Goal: Task Accomplishment & Management: Manage account settings

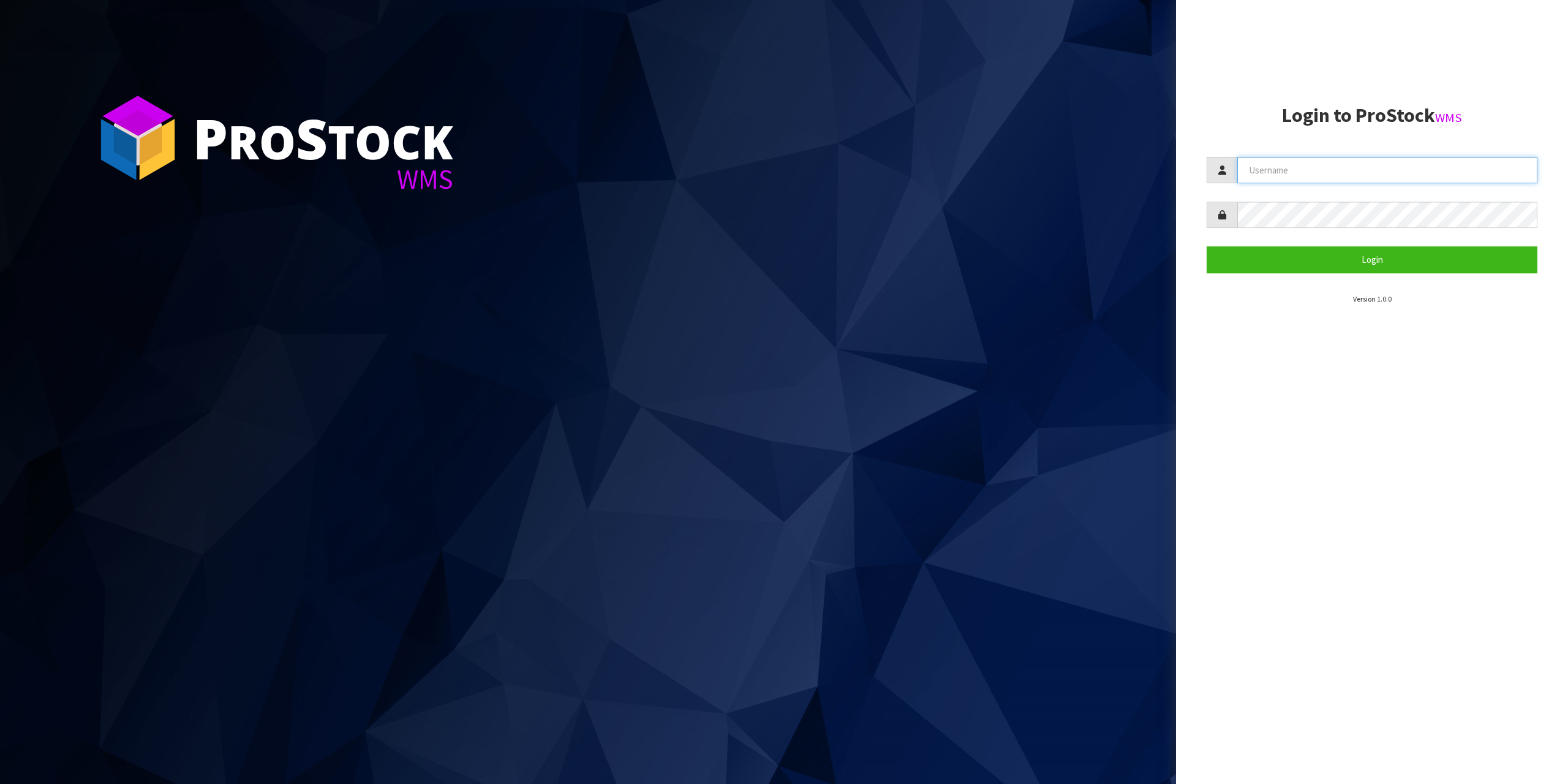
drag, startPoint x: 1277, startPoint y: 179, endPoint x: 1276, endPoint y: 173, distance: 6.1
click at [1277, 179] on input "text" at bounding box center [1387, 170] width 300 height 26
click at [1276, 171] on input "text" at bounding box center [1387, 170] width 300 height 26
type input "zubairmoolla"
click at [1207, 246] on button "Login" at bounding box center [1372, 259] width 331 height 26
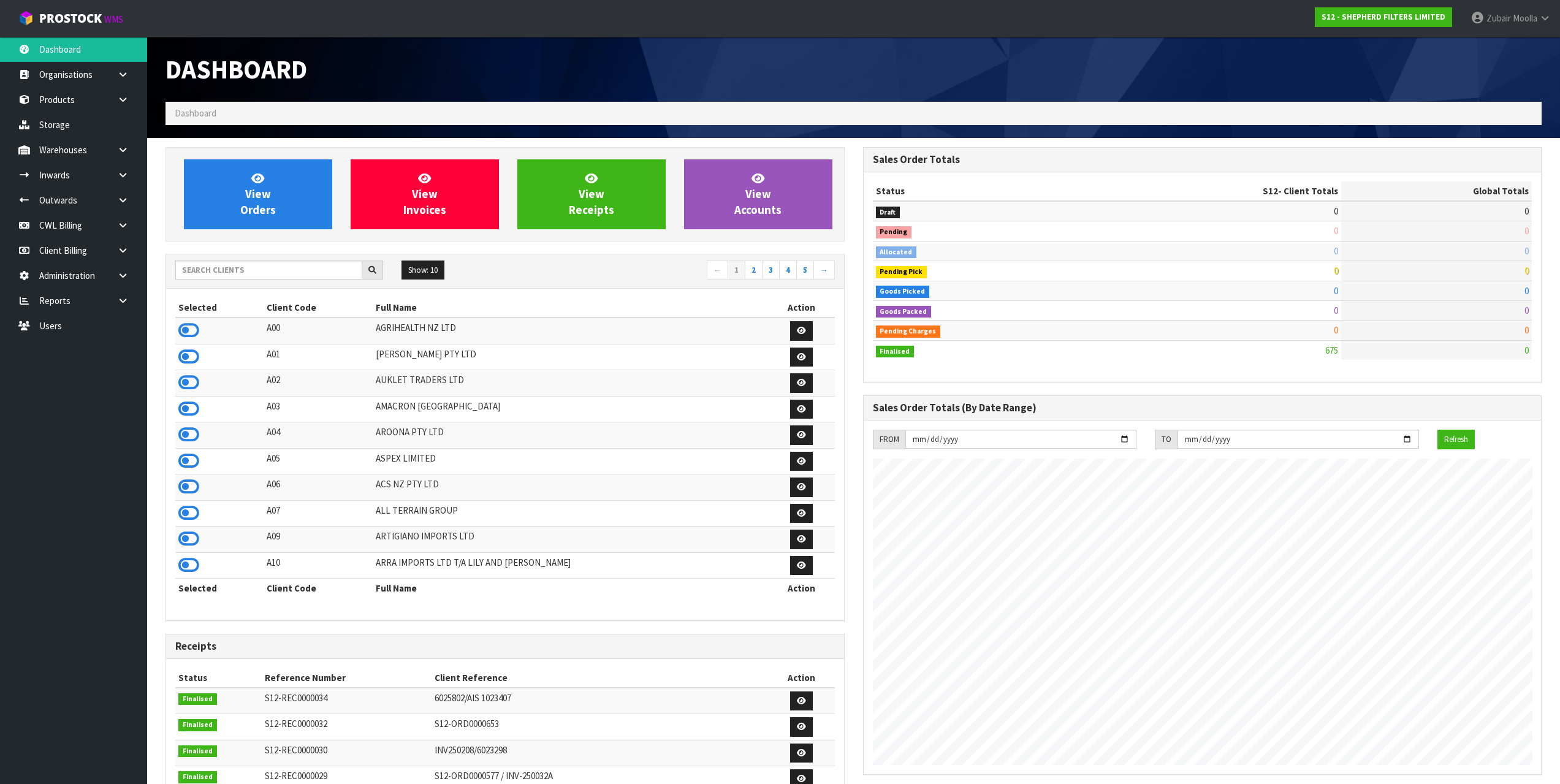
scroll to position [829, 697]
click at [222, 267] on input "text" at bounding box center [268, 270] width 187 height 19
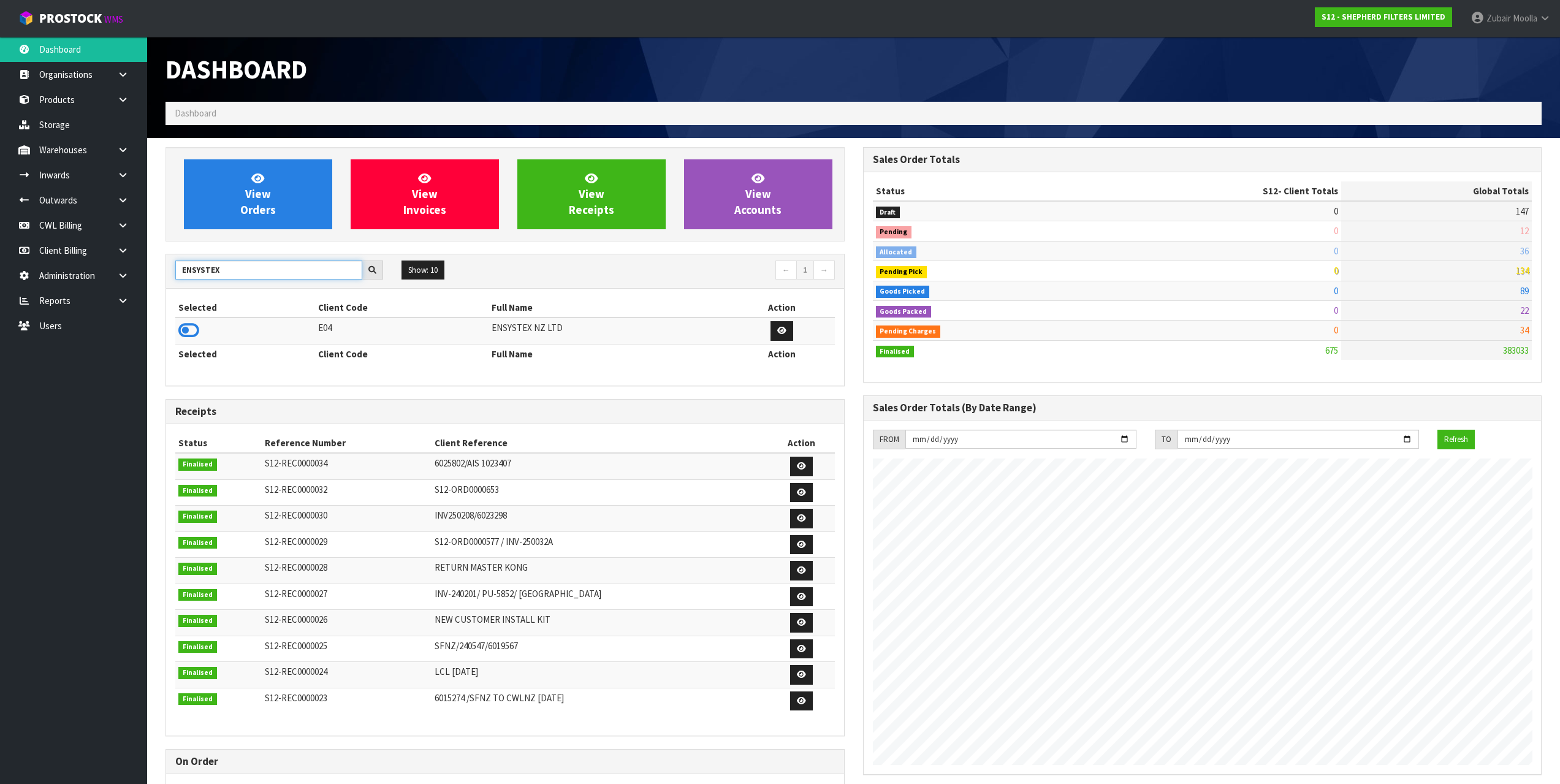
type input "ENSYSTEX"
click at [208, 333] on td at bounding box center [245, 330] width 140 height 26
click at [197, 333] on icon at bounding box center [189, 330] width 21 height 18
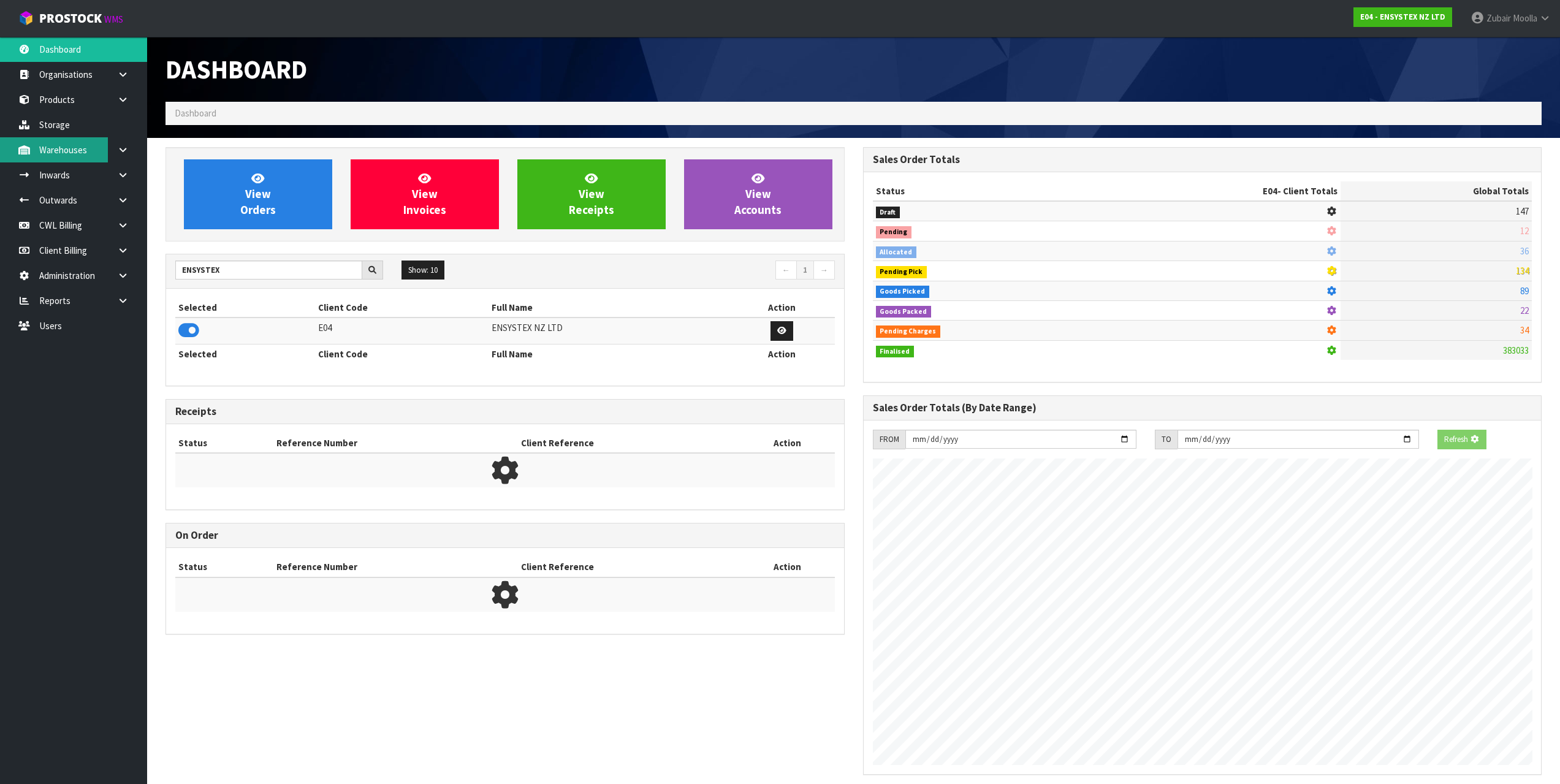
scroll to position [764, 697]
click at [124, 204] on icon at bounding box center [123, 200] width 12 height 9
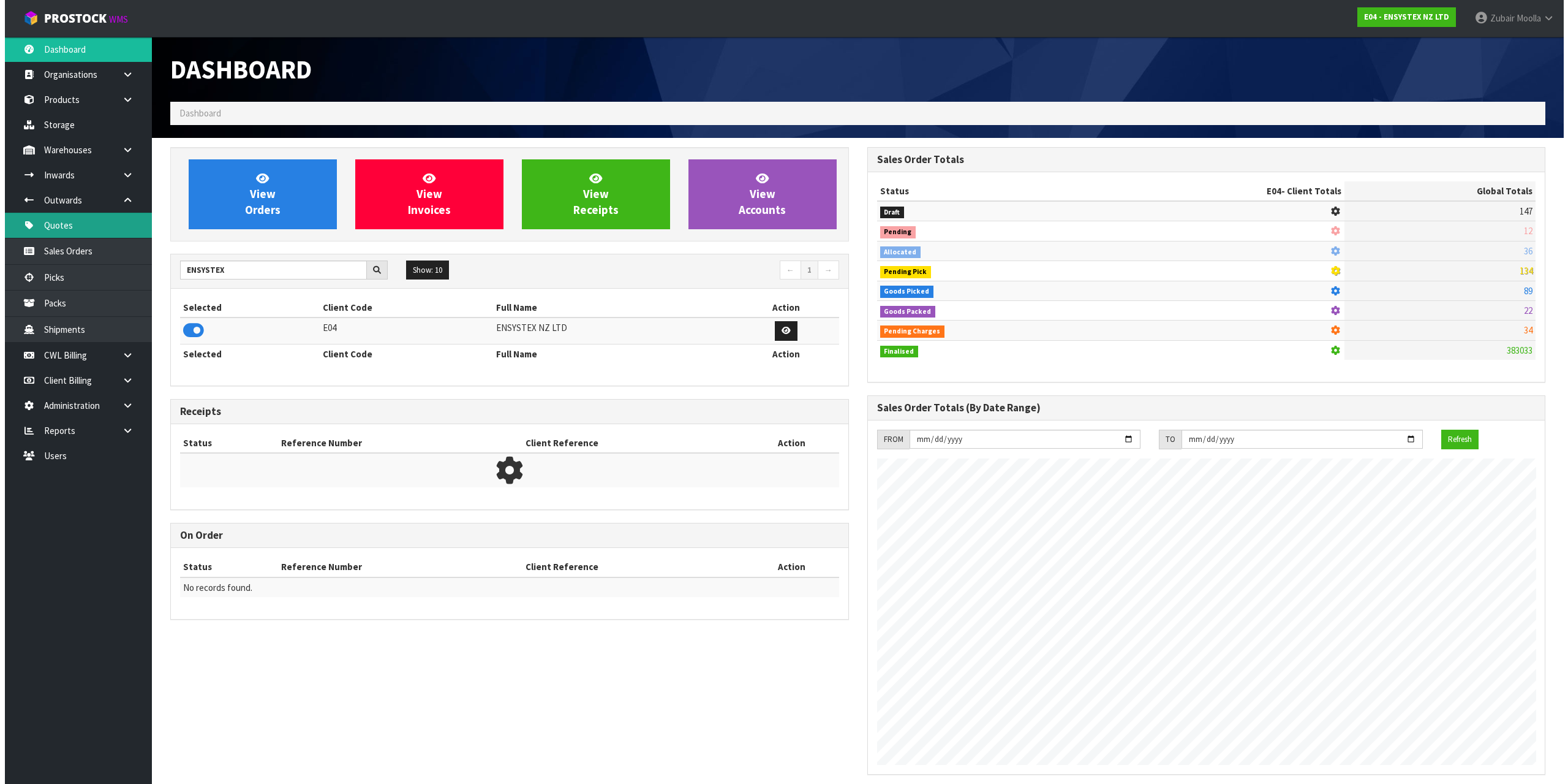
scroll to position [928, 697]
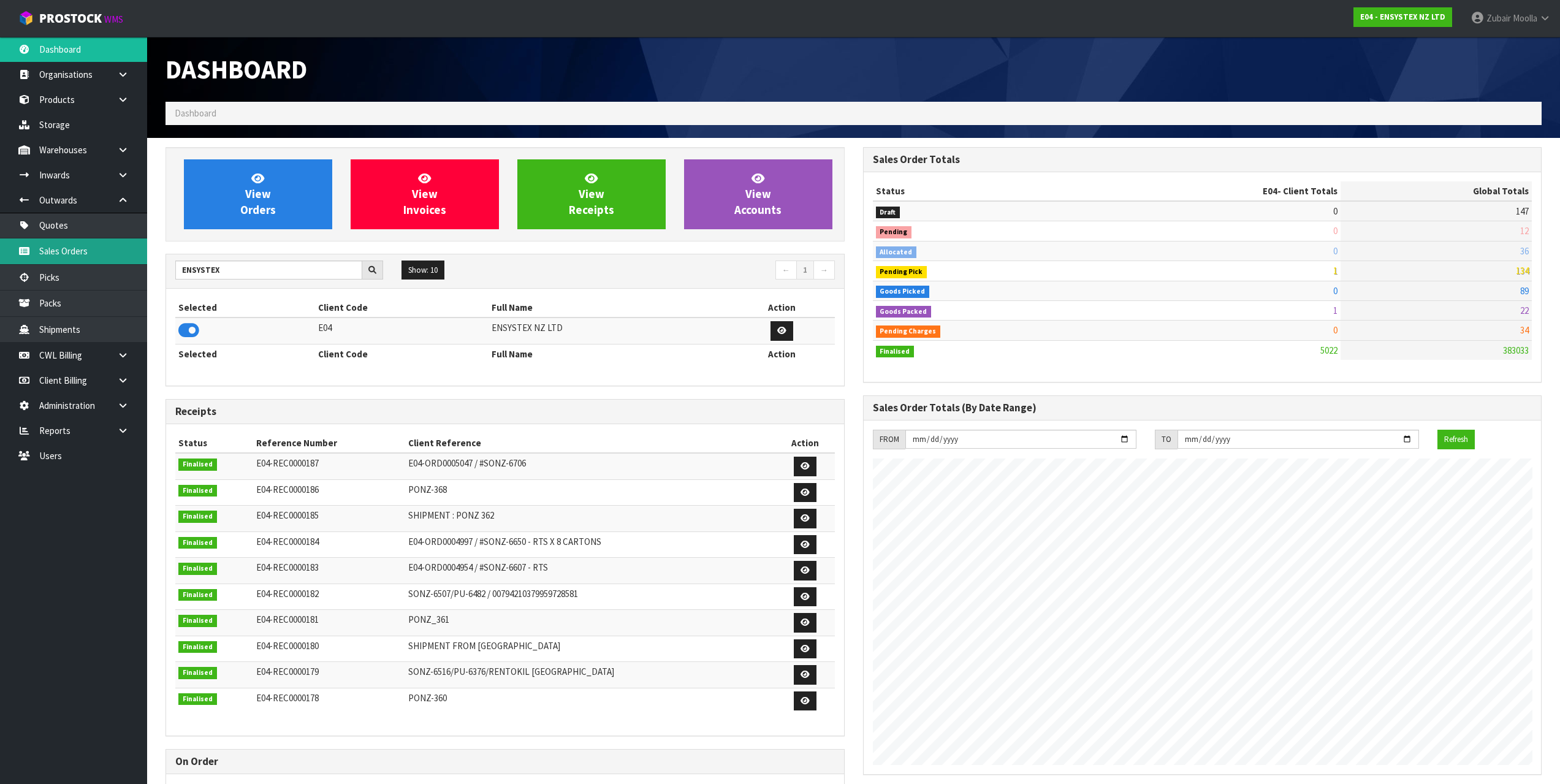
click at [96, 258] on link "Sales Orders" at bounding box center [74, 250] width 147 height 25
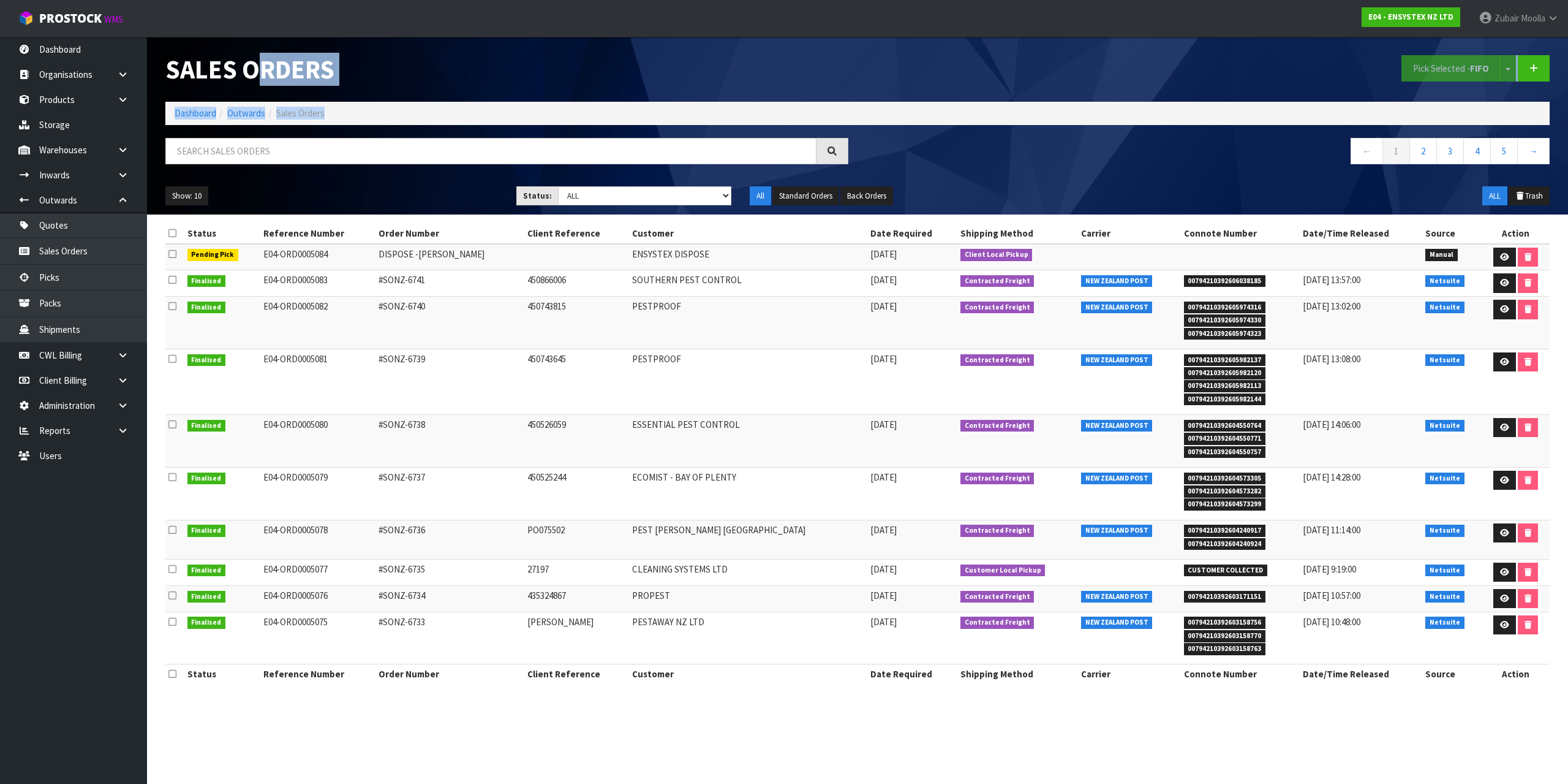
drag, startPoint x: 162, startPoint y: 61, endPoint x: 155, endPoint y: 80, distance: 20.2
click at [155, 80] on header "Sales Orders Pick Selected - FIFO Split button! FIFO - First In First Out FEFO …" at bounding box center [858, 125] width 1421 height 177
click at [288, 152] on input "text" at bounding box center [491, 151] width 651 height 26
click at [629, 252] on td "ENSYSTEX DISPOSE" at bounding box center [748, 257] width 238 height 26
drag, startPoint x: 624, startPoint y: 252, endPoint x: 633, endPoint y: 252, distance: 9.0
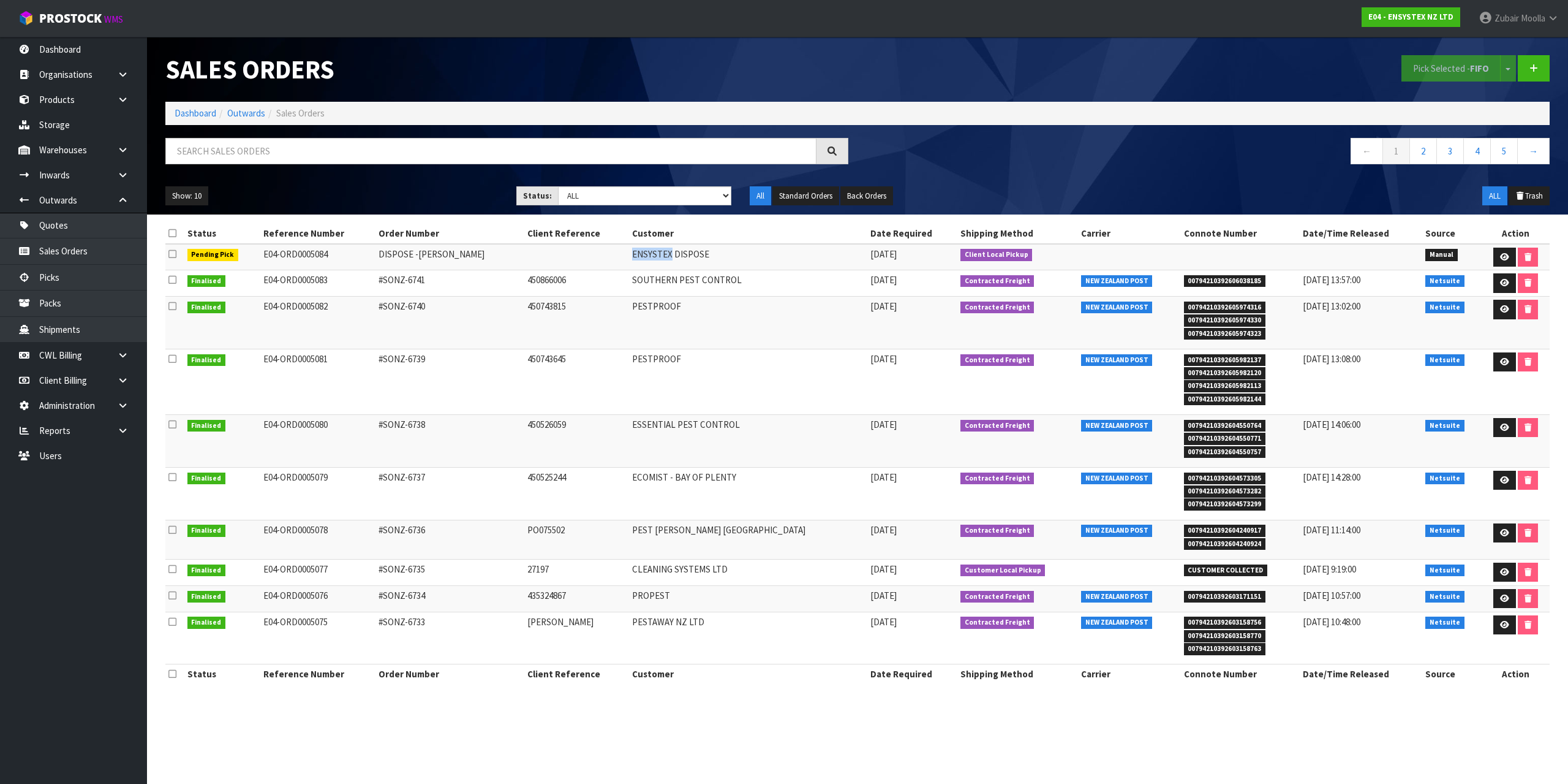
click at [633, 252] on td "ENSYSTEX DISPOSE" at bounding box center [748, 257] width 238 height 26
click at [1420, 153] on link "2" at bounding box center [1423, 151] width 28 height 26
click at [1467, 153] on link "4" at bounding box center [1477, 151] width 28 height 26
click at [1421, 155] on link "3" at bounding box center [1423, 151] width 28 height 26
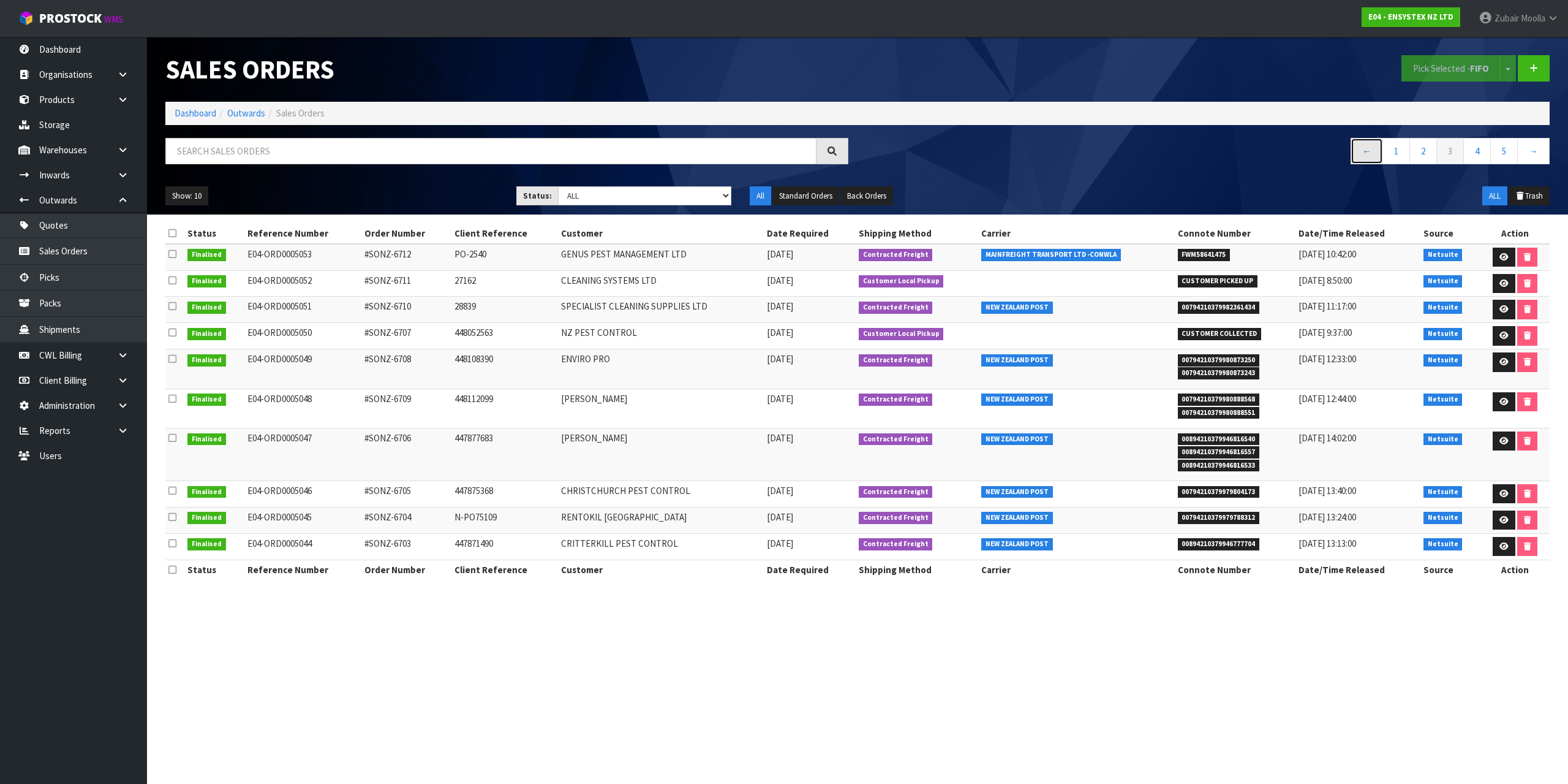
click at [1359, 160] on link "←" at bounding box center [1367, 151] width 33 height 26
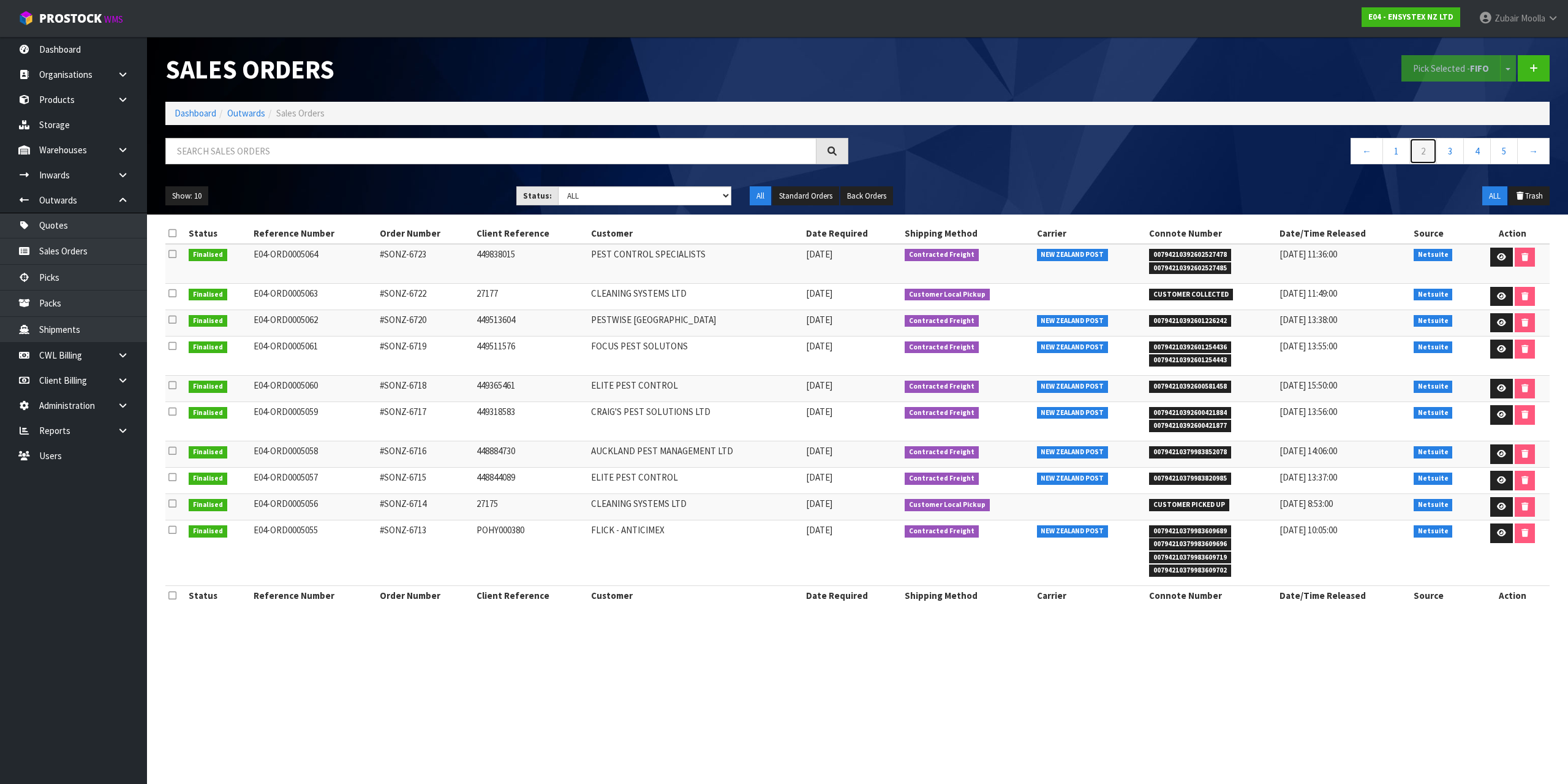
click at [1420, 153] on link "2" at bounding box center [1423, 151] width 28 height 26
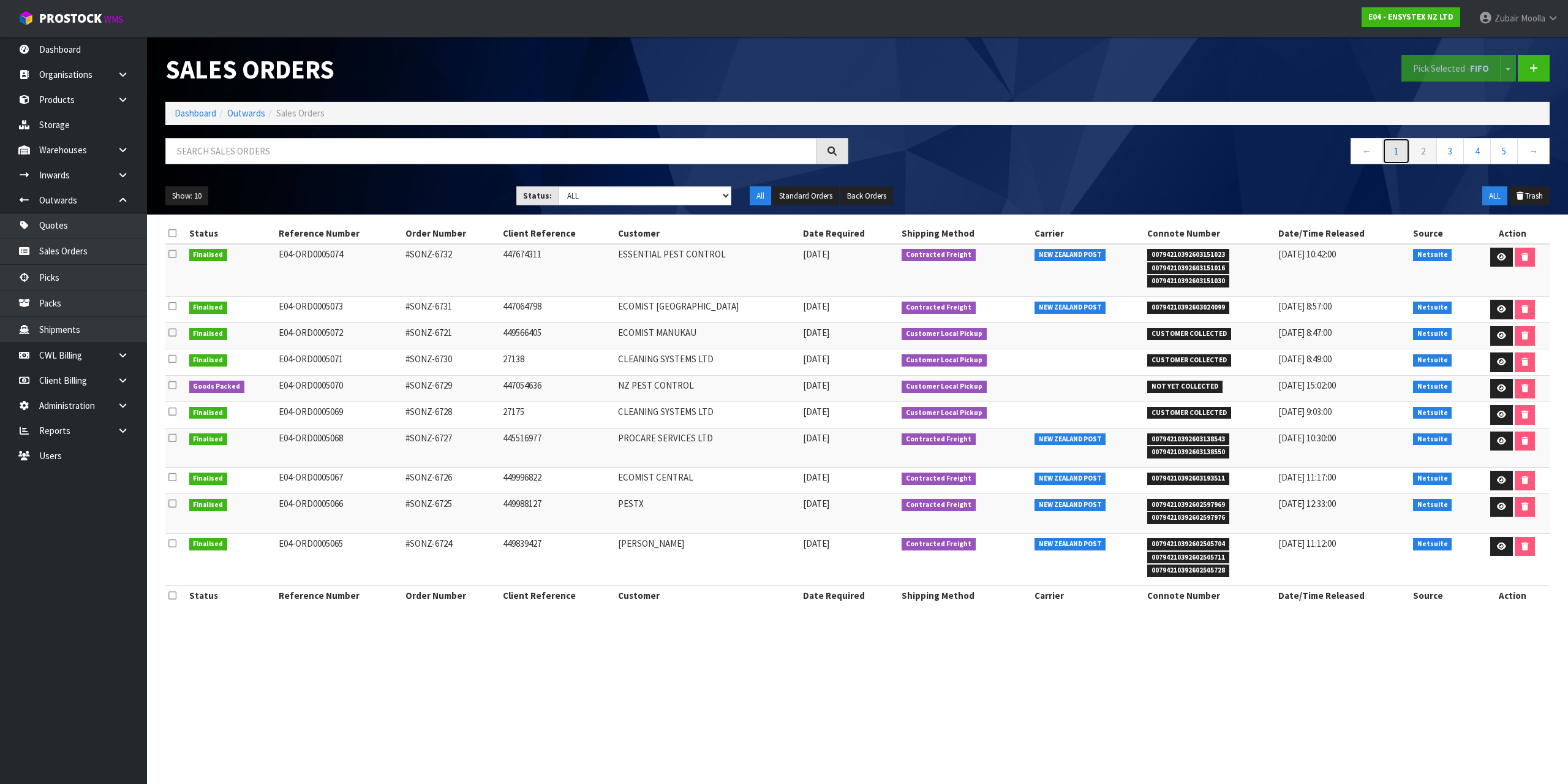
click at [1397, 152] on link "1" at bounding box center [1396, 151] width 28 height 26
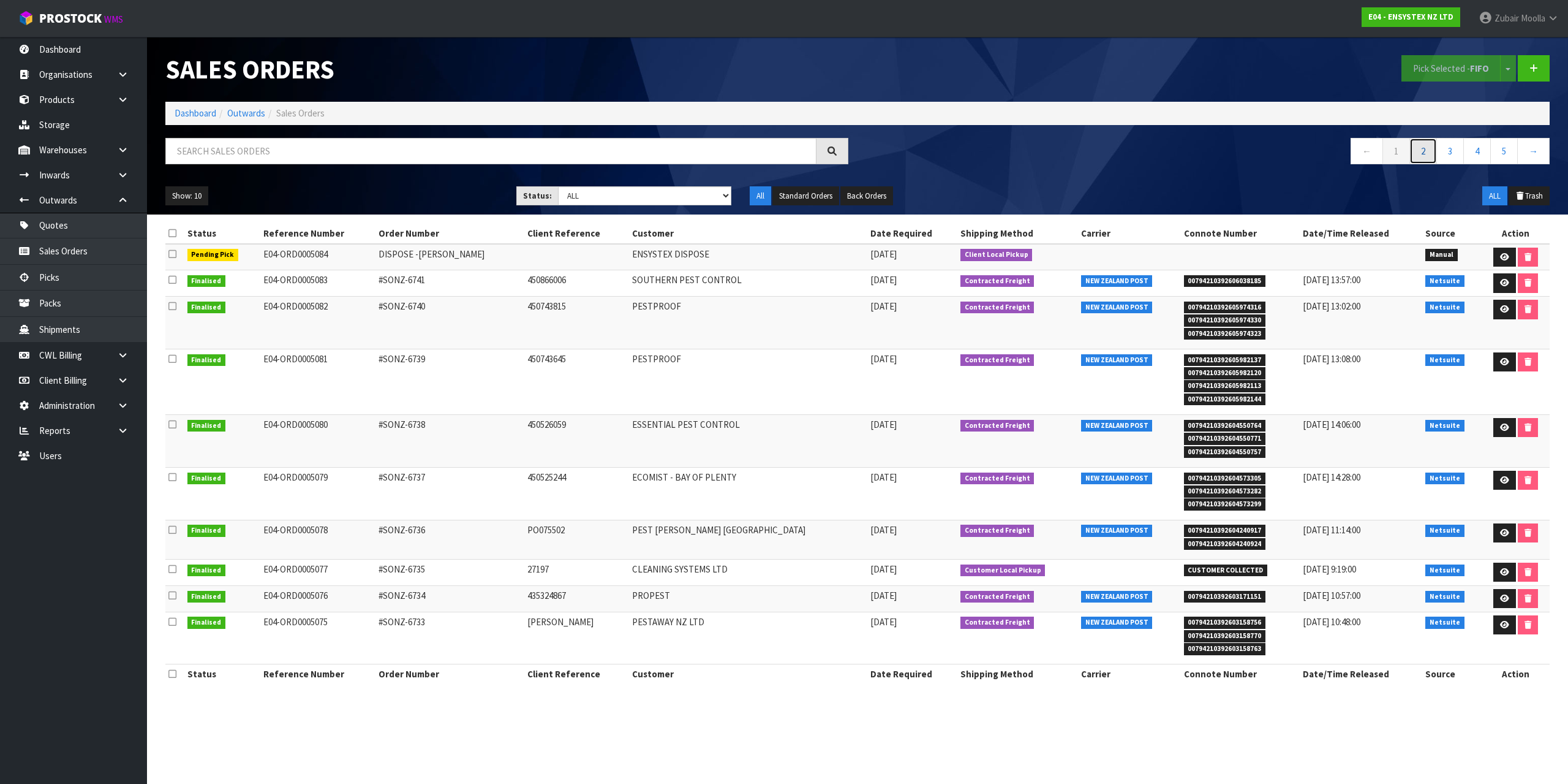
click at [1426, 153] on link "2" at bounding box center [1423, 151] width 28 height 26
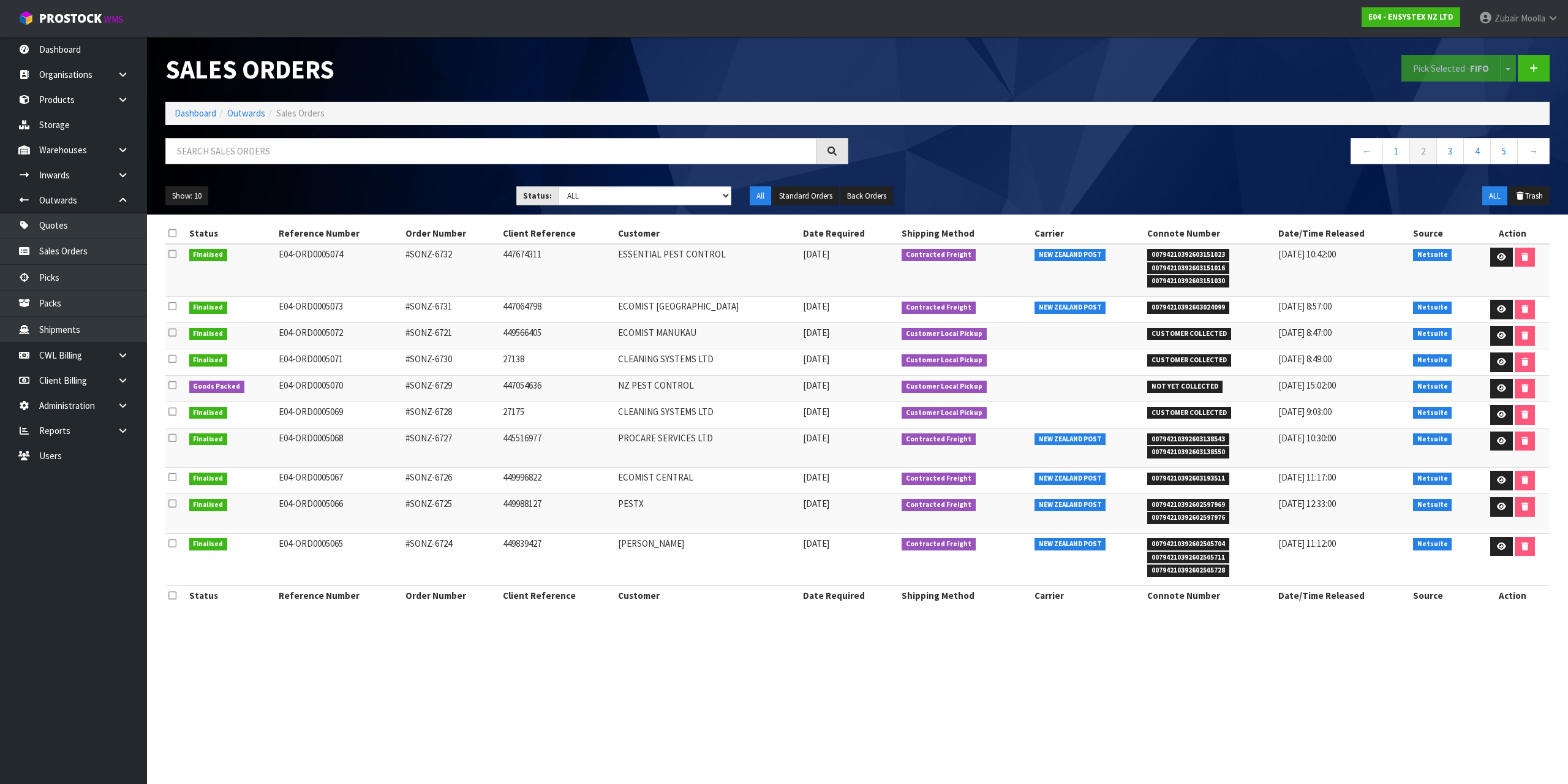
click at [326, 115] on ol "Dashboard Outwards Sales Orders" at bounding box center [858, 113] width 1385 height 23
drag, startPoint x: 323, startPoint y: 162, endPoint x: 320, endPoint y: 150, distance: 12.4
click at [322, 162] on input "text" at bounding box center [491, 151] width 651 height 26
click at [320, 150] on input "text" at bounding box center [491, 151] width 651 height 26
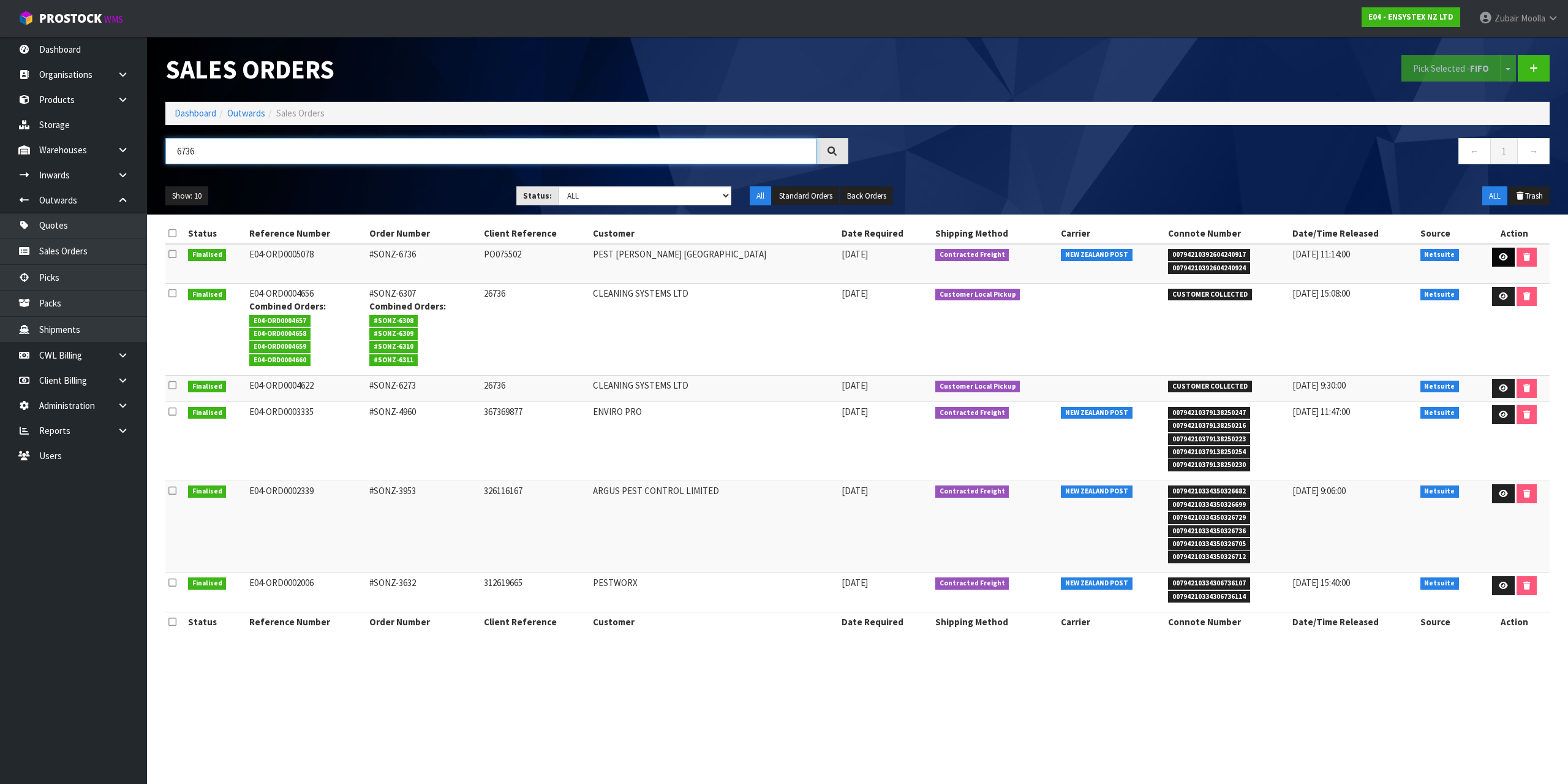
type input "6736"
click at [1499, 257] on icon at bounding box center [1504, 257] width 9 height 8
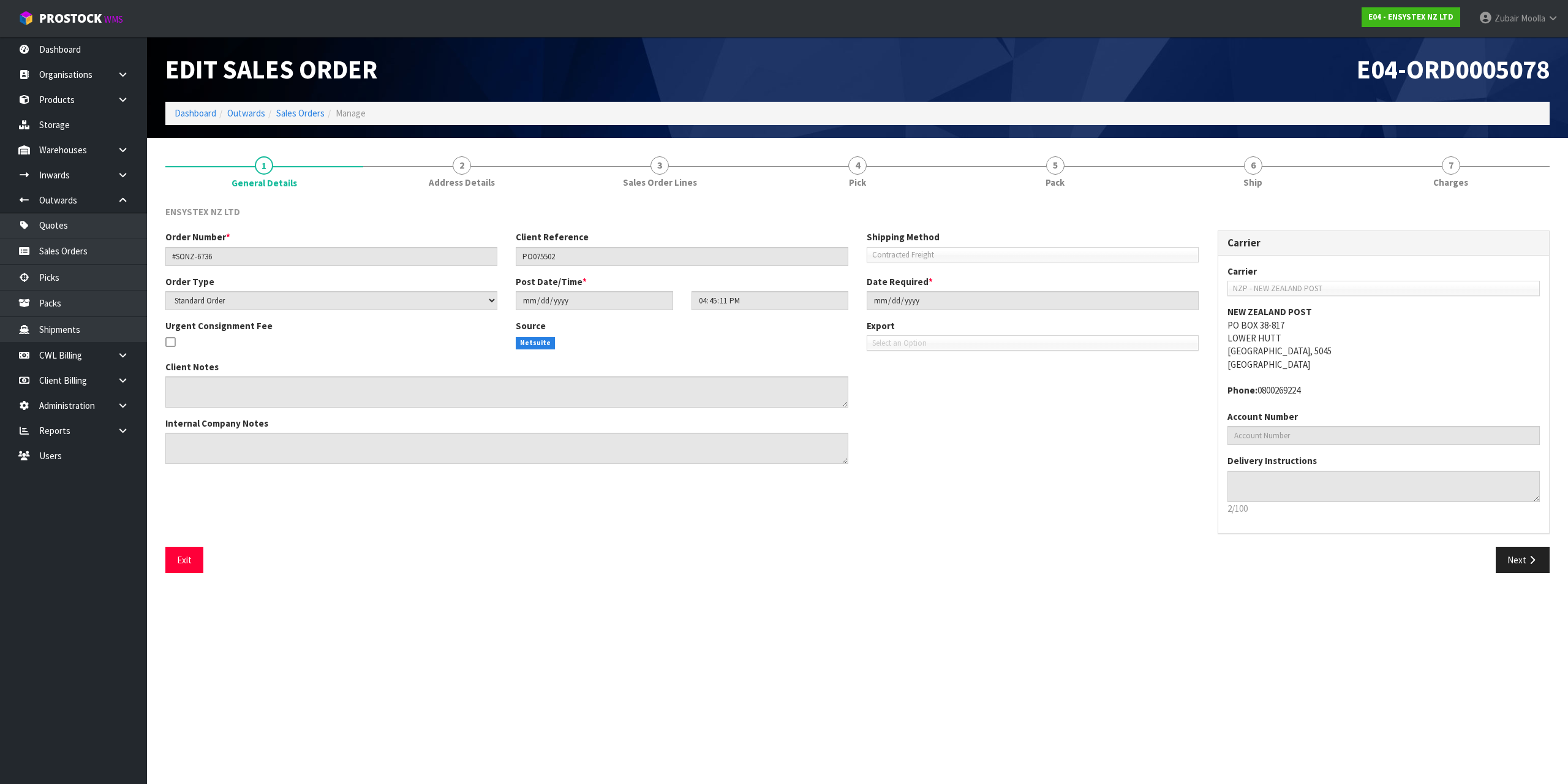
click at [1233, 209] on div "ENSYSTEX NZ LTD" at bounding box center [858, 217] width 1403 height 25
click at [1278, 171] on link "6 Ship" at bounding box center [1253, 171] width 198 height 49
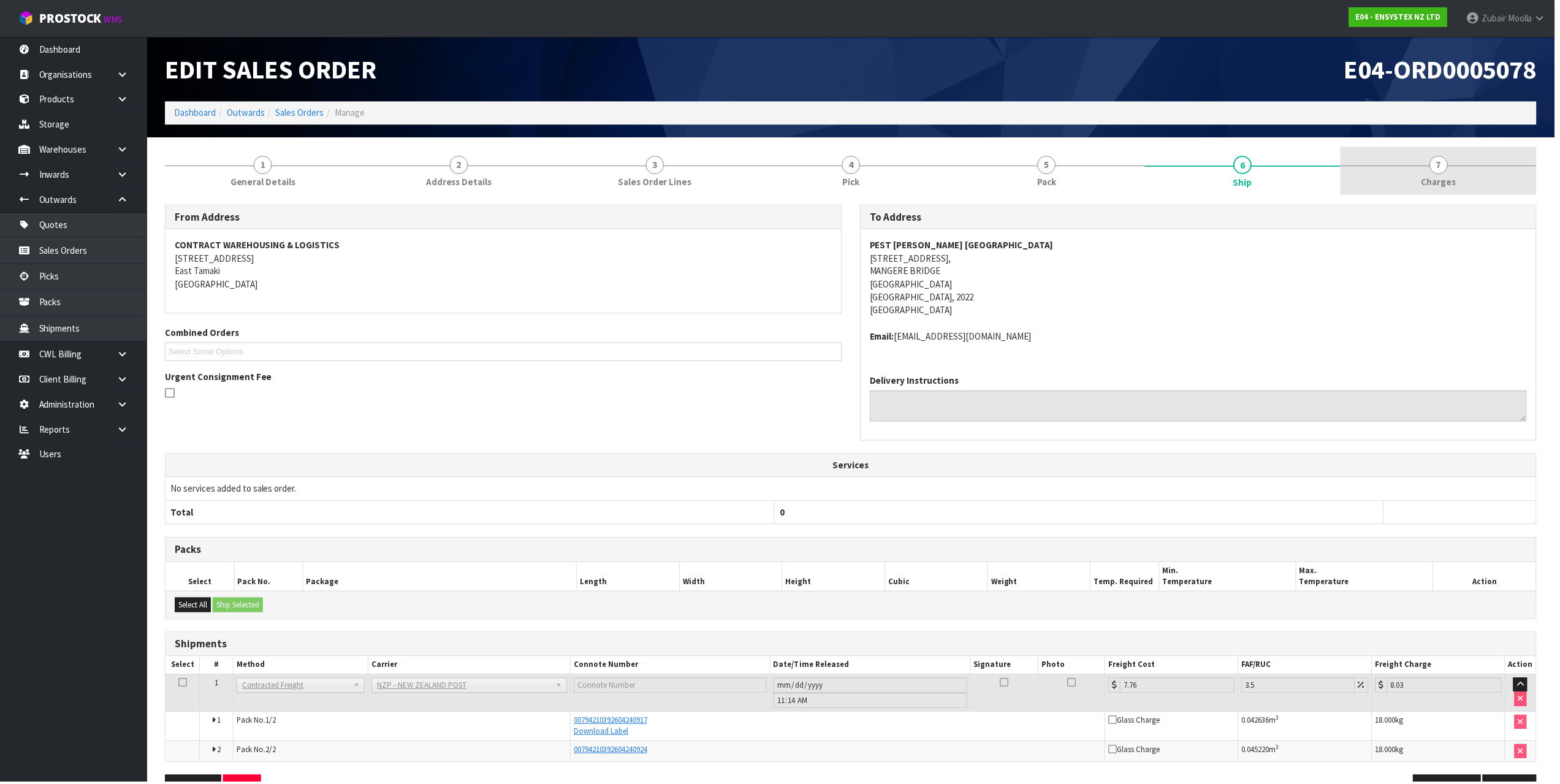
click at [1433, 158] on link "7 [GEOGRAPHIC_DATA]" at bounding box center [1443, 171] width 197 height 49
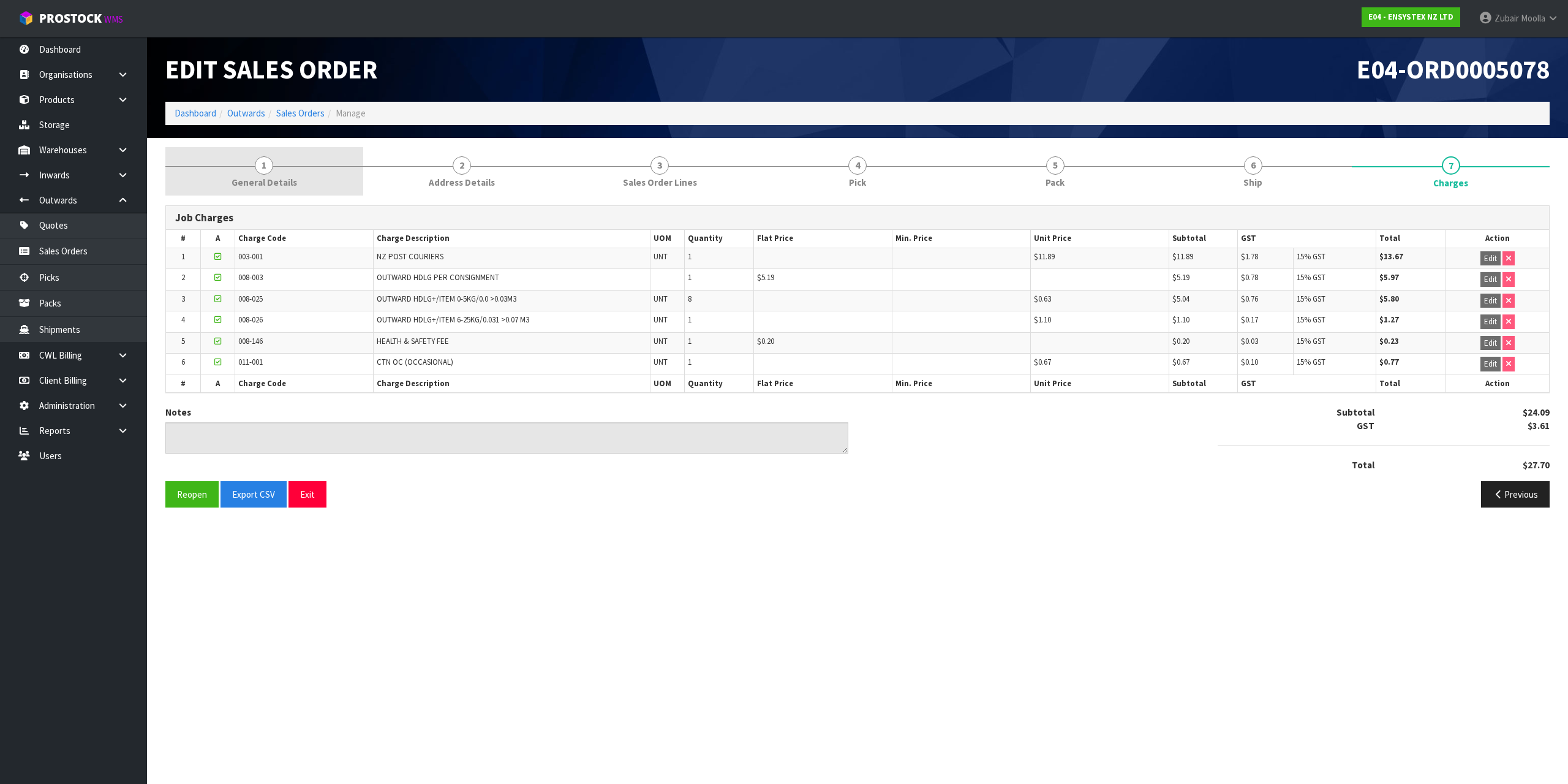
click at [273, 172] on link "1 General Details" at bounding box center [265, 171] width 198 height 49
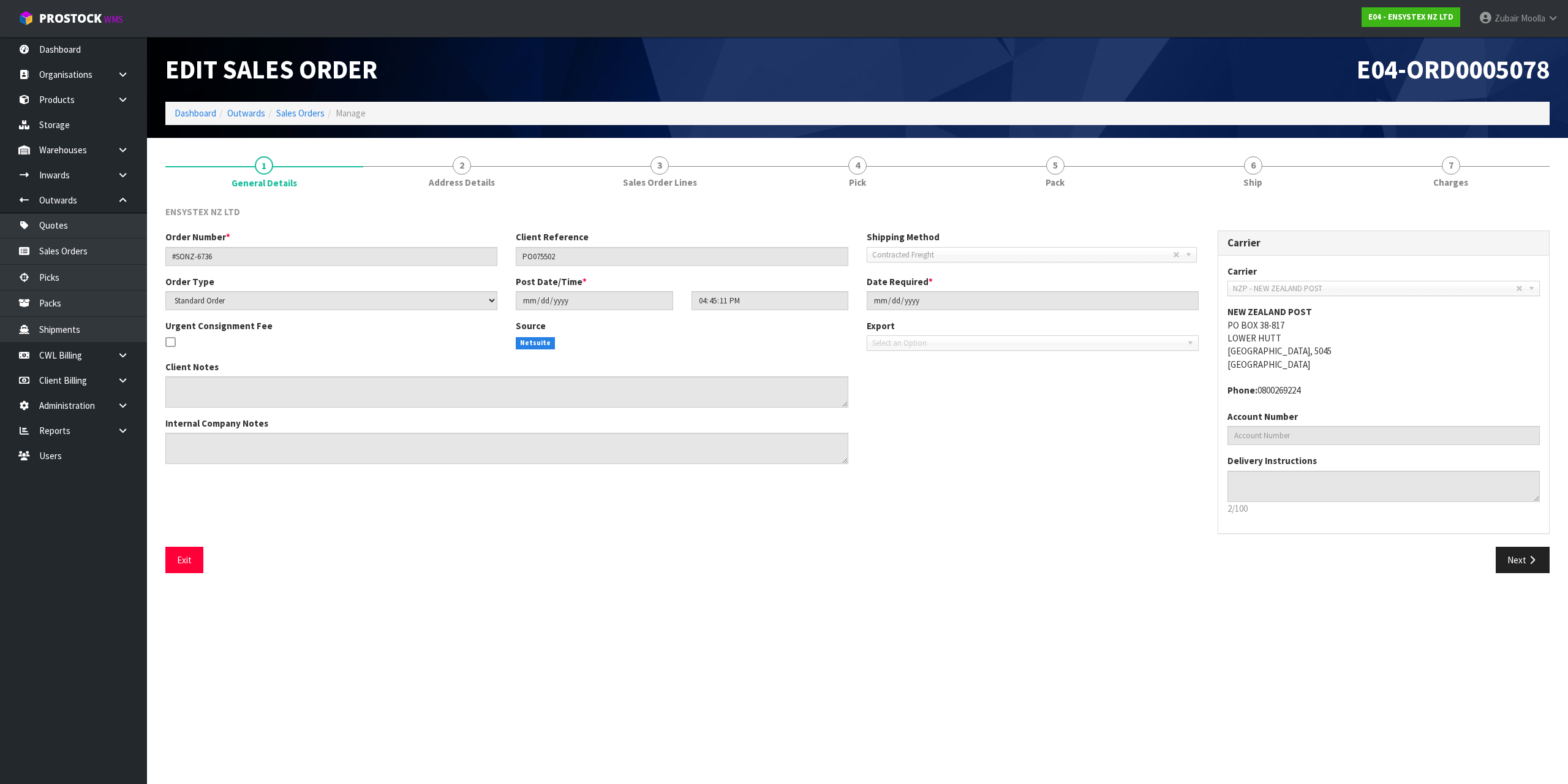
click at [1068, 120] on ol "Dashboard Outwards Sales Orders Manage" at bounding box center [858, 113] width 1385 height 23
click at [1088, 80] on h1 "E04-ORD0005078" at bounding box center [1208, 69] width 683 height 28
click at [820, 430] on div "Client Notes Internal Company Notes" at bounding box center [507, 417] width 701 height 114
drag, startPoint x: 939, startPoint y: 411, endPoint x: 488, endPoint y: 272, distance: 471.9
click at [841, 379] on div "Client Notes Internal Company Notes" at bounding box center [682, 417] width 1052 height 114
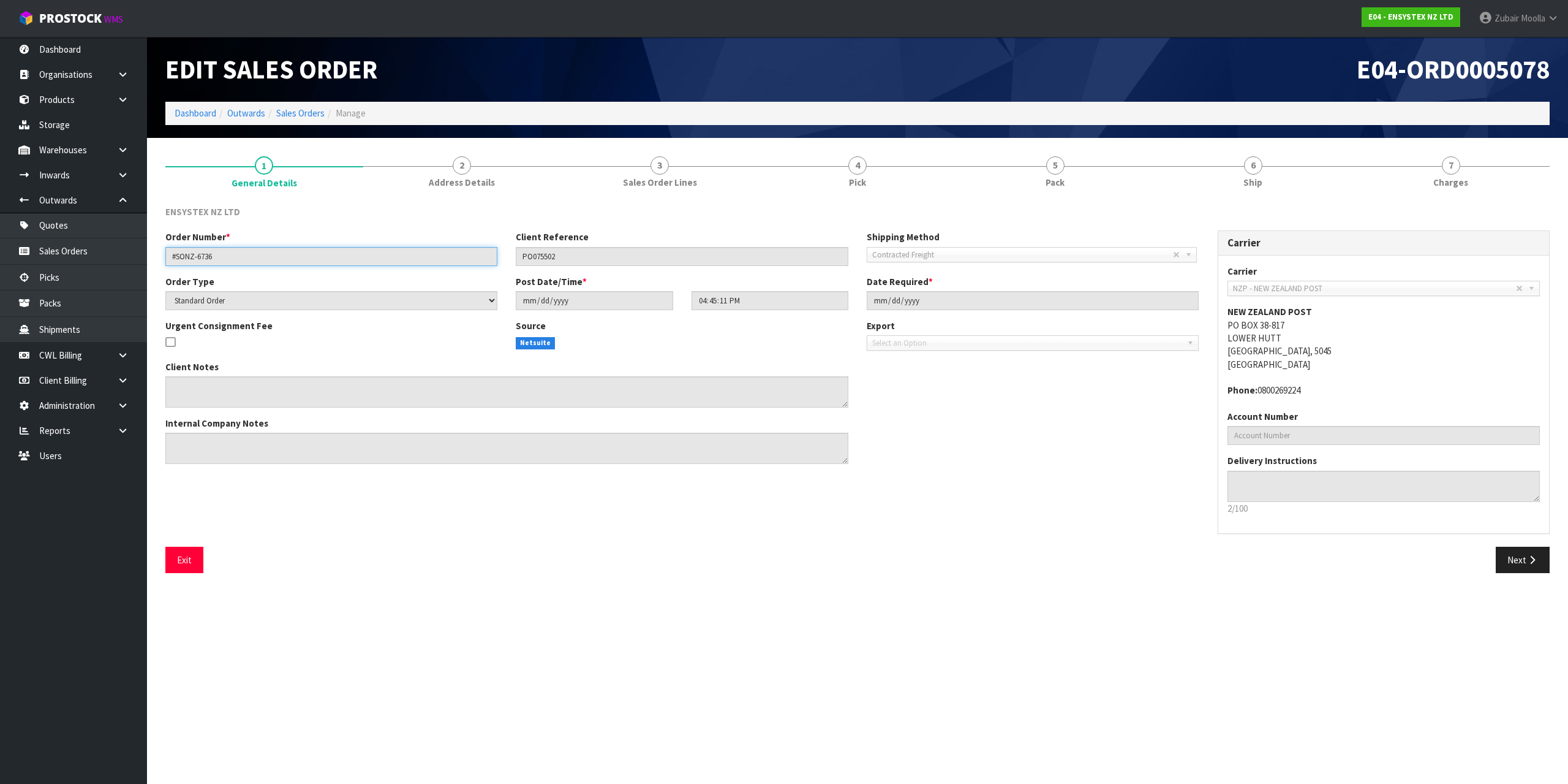
click at [207, 252] on input "#SONZ-6736" at bounding box center [331, 256] width 332 height 19
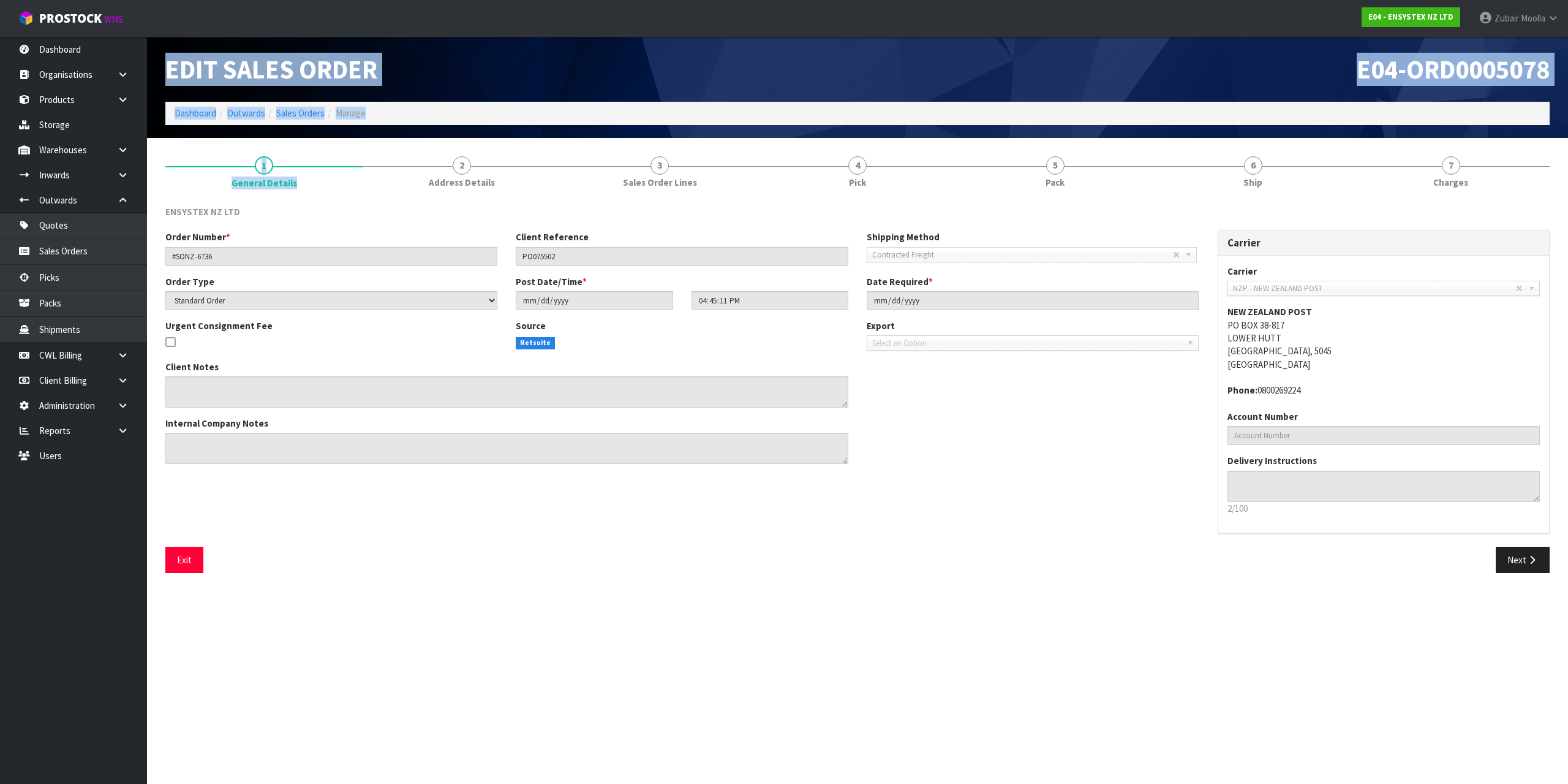
drag, startPoint x: 664, startPoint y: 31, endPoint x: 407, endPoint y: 138, distance: 278.4
click at [411, 138] on div "Edit Sales Order E04-ORD0005078 Dashboard Outwards Sales Orders Manage 1 Genera…" at bounding box center [784, 295] width 1568 height 591
click at [401, 127] on div "Edit Sales Order E04-ORD0005078 Dashboard Outwards Sales Orders Manage" at bounding box center [858, 87] width 1403 height 101
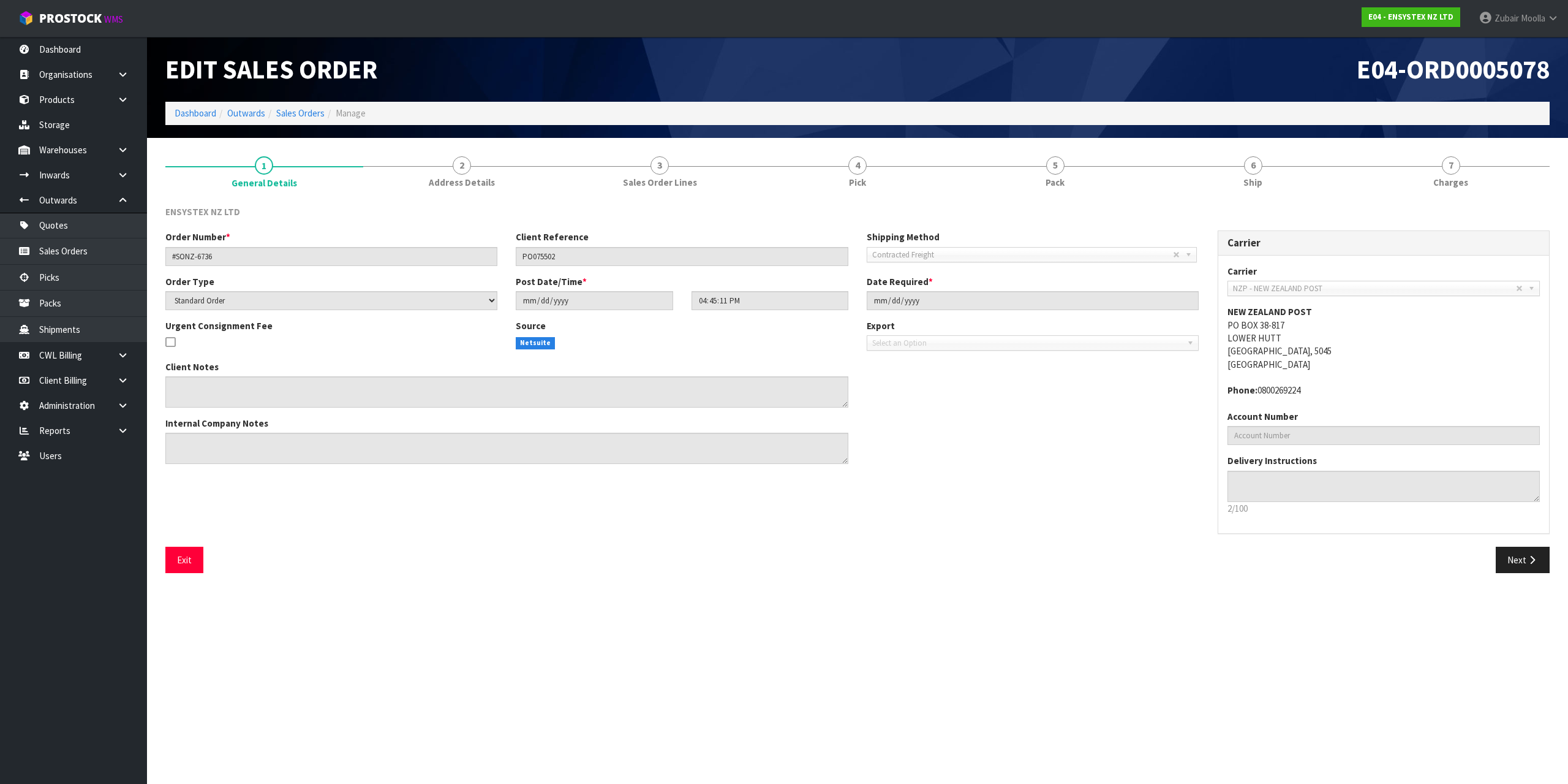
click at [401, 127] on div "Edit Sales Order E04-ORD0005078 Dashboard Outwards Sales Orders Manage" at bounding box center [858, 87] width 1403 height 101
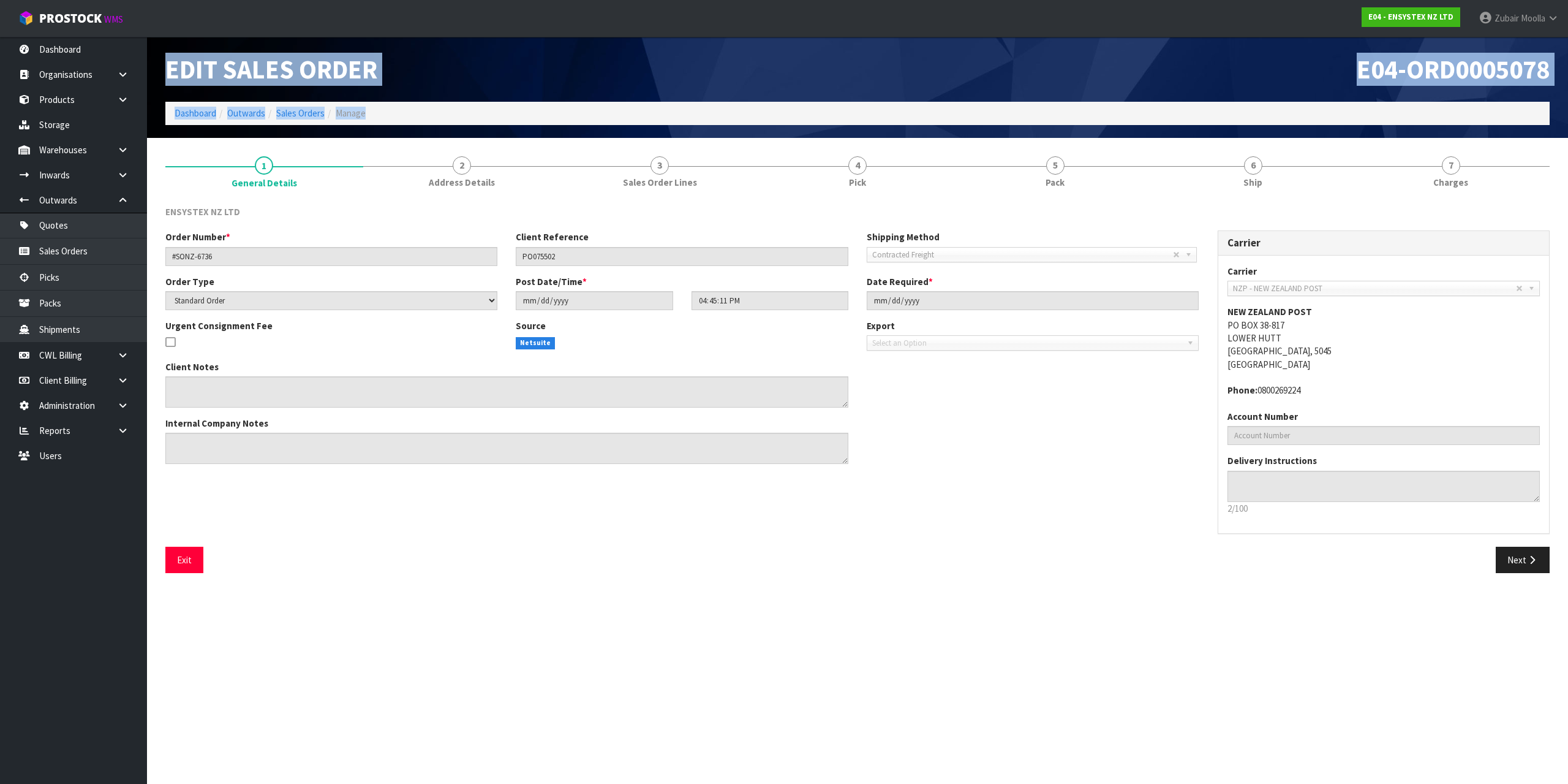
drag, startPoint x: 171, startPoint y: 69, endPoint x: 380, endPoint y: 118, distance: 214.7
click at [380, 118] on div "Edit Sales Order E04-ORD0005078 Dashboard Outwards Sales Orders Manage" at bounding box center [858, 87] width 1403 height 101
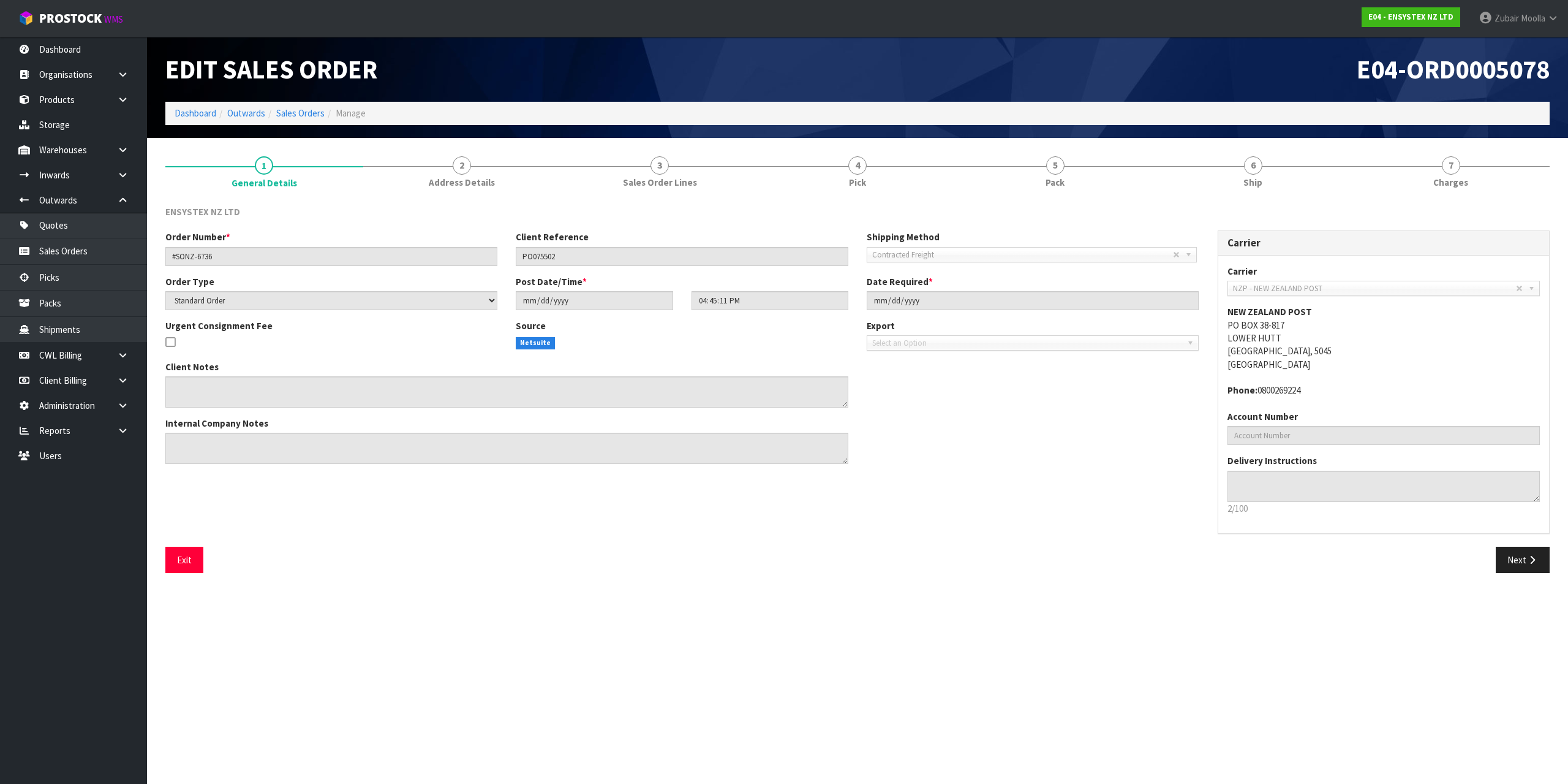
click at [518, 231] on label "Client Reference" at bounding box center [552, 236] width 73 height 13
click at [519, 231] on label "Client Reference" at bounding box center [552, 236] width 73 height 13
drag, startPoint x: 519, startPoint y: 231, endPoint x: 801, endPoint y: 306, distance: 291.8
click at [971, 309] on div "Order Number * #SONZ-6736 Client Reference PO075502 Shipping Method Client Loca…" at bounding box center [682, 351] width 1052 height 243
click at [801, 306] on input "16:45:11.000" at bounding box center [770, 300] width 157 height 19
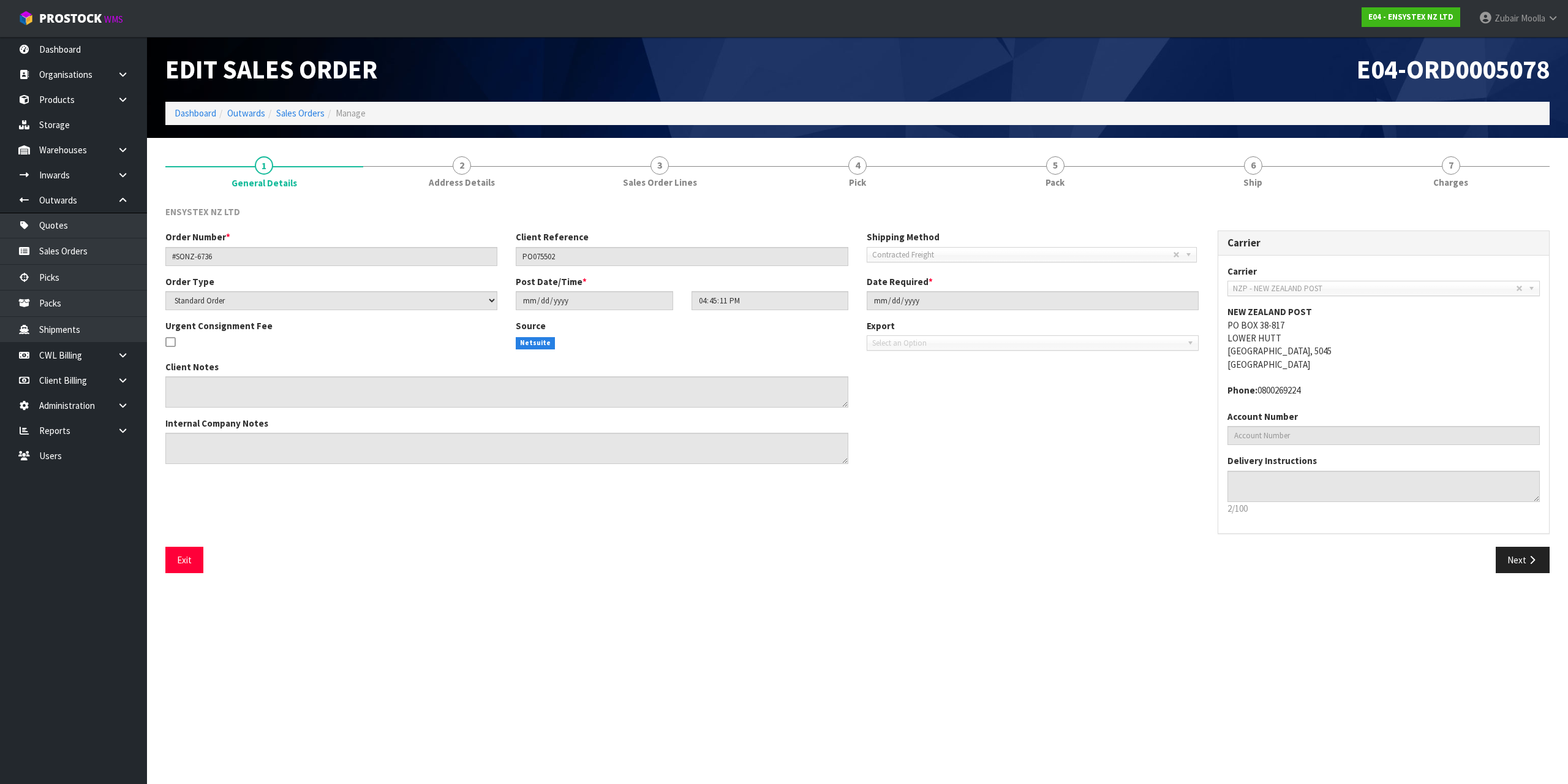
click at [909, 361] on div "Client Notes Internal Company Notes" at bounding box center [682, 417] width 1052 height 114
click at [888, 332] on label "Export" at bounding box center [881, 325] width 28 height 13
click at [887, 322] on label "Export" at bounding box center [881, 325] width 28 height 13
